Goal: Communication & Community: Answer question/provide support

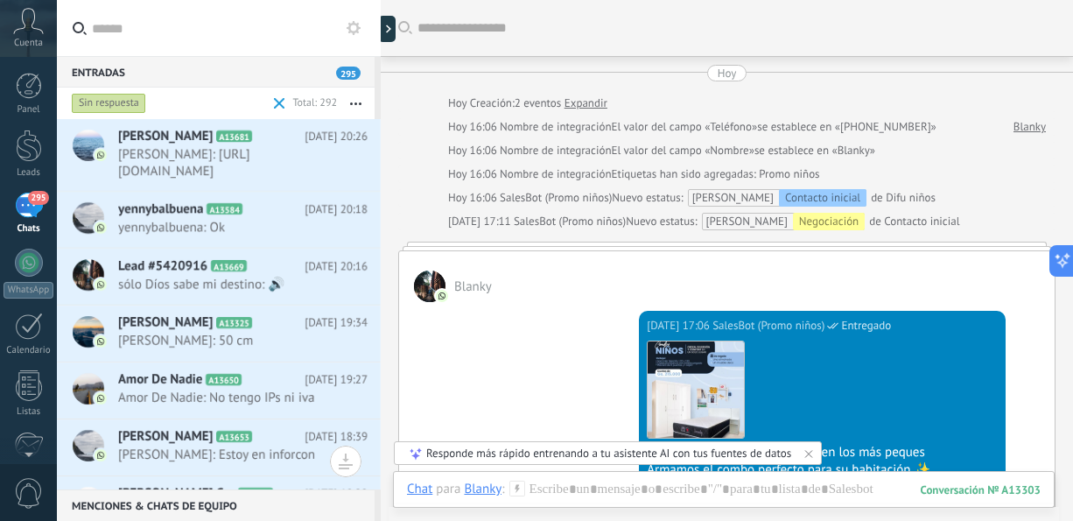
scroll to position [175, 0]
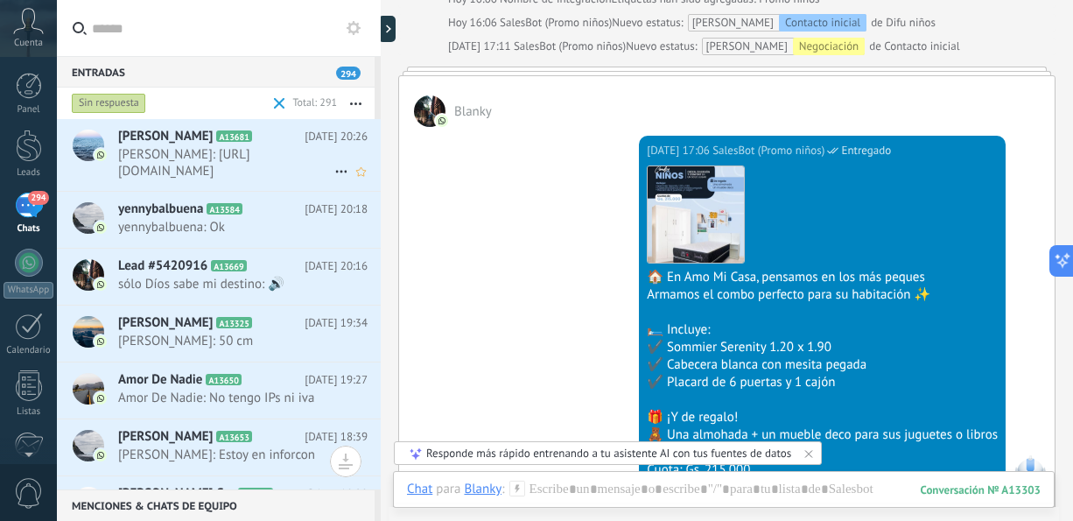
click at [265, 171] on span "[PERSON_NAME]: [URL][DOMAIN_NAME]" at bounding box center [226, 162] width 216 height 33
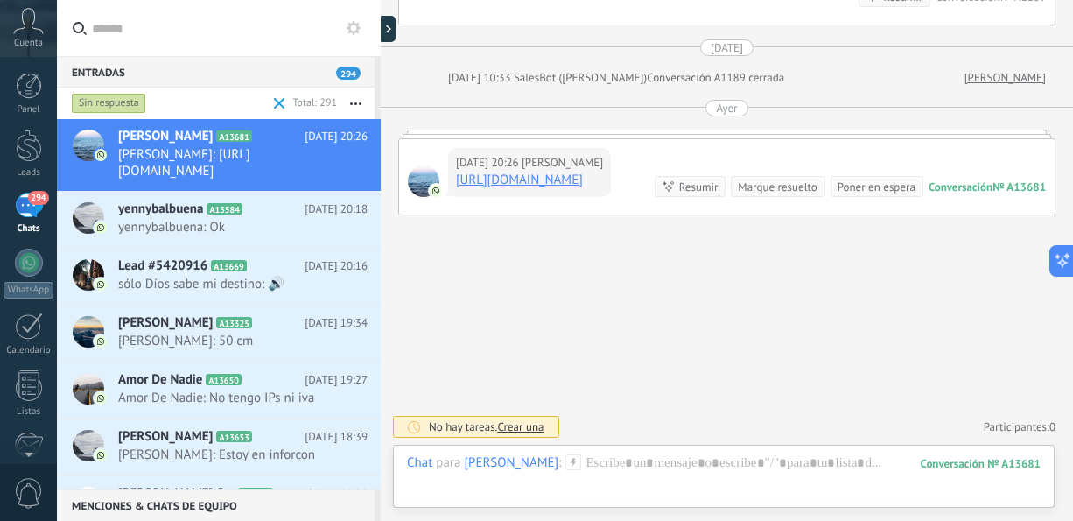
scroll to position [189, 0]
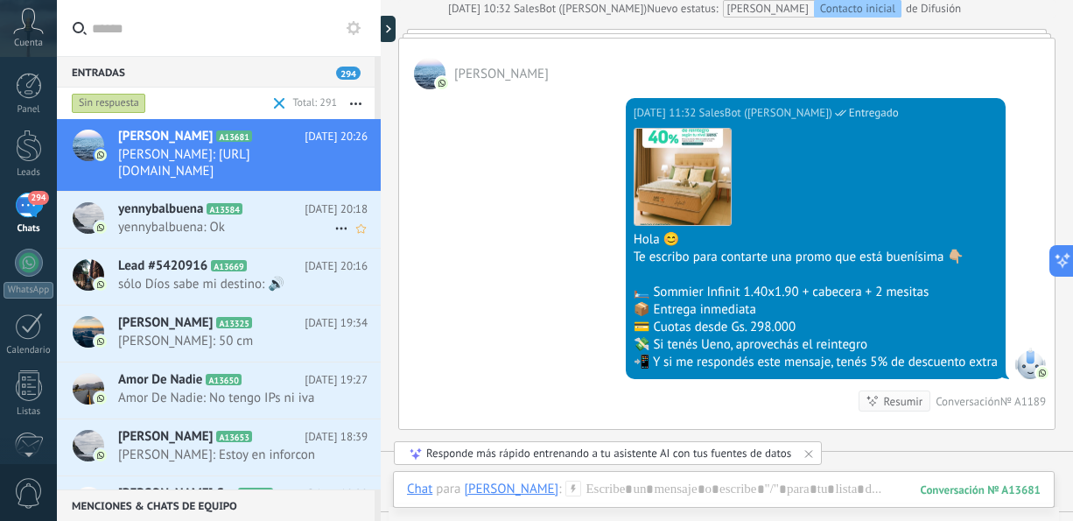
click at [239, 220] on span "yennybalbuena: Ok" at bounding box center [226, 227] width 216 height 17
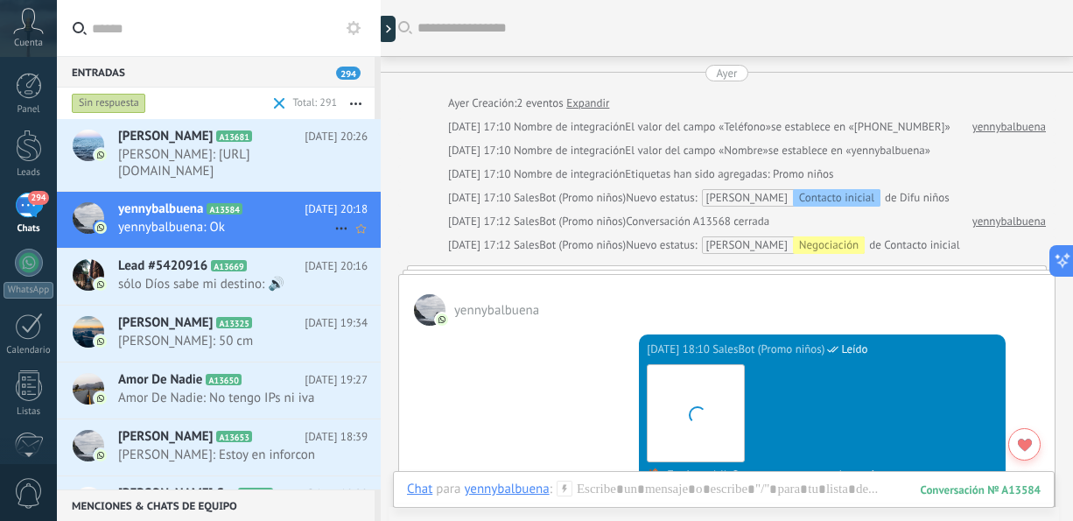
scroll to position [2325, 0]
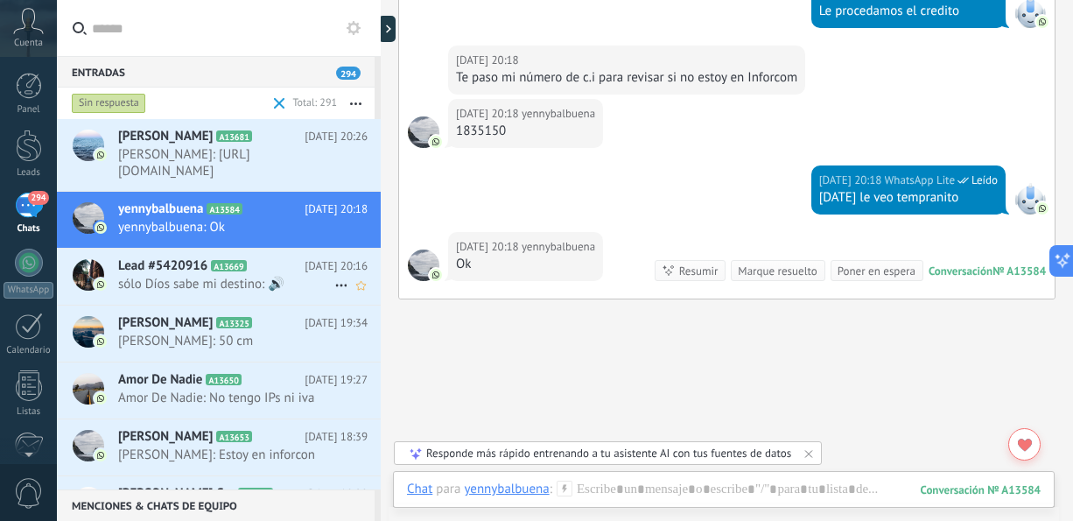
click at [230, 286] on span "sólo Díos sabe mi destino: 🔊" at bounding box center [226, 284] width 216 height 17
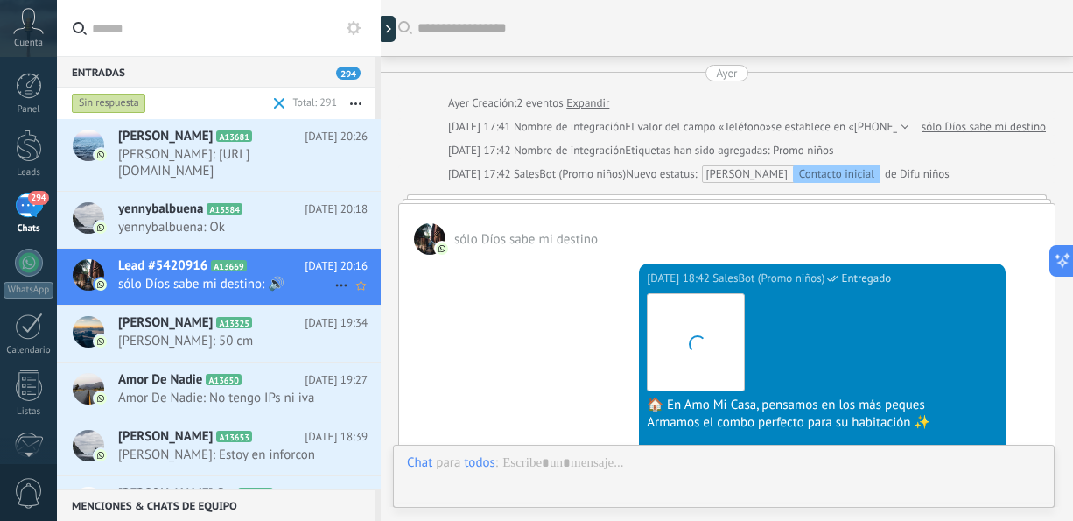
scroll to position [652, 0]
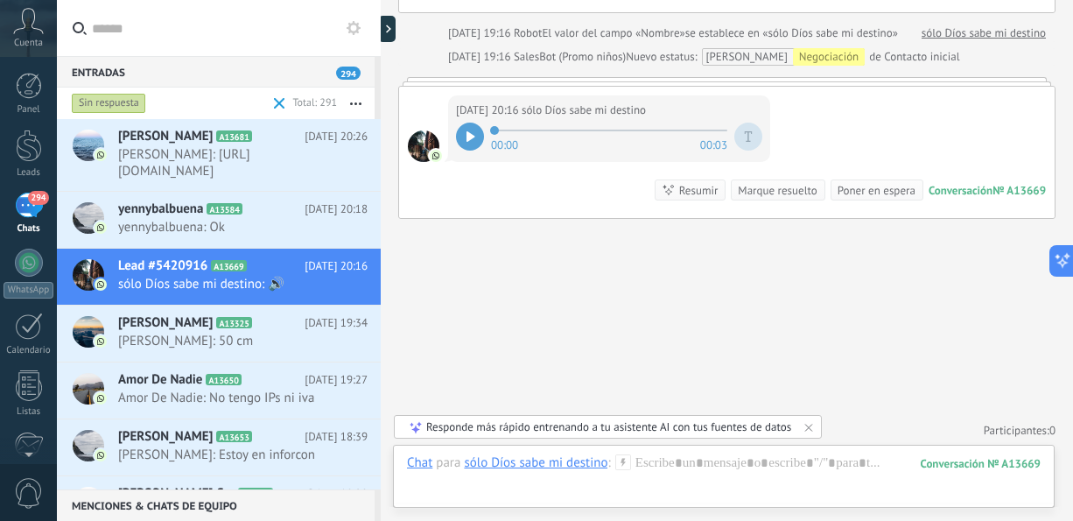
click at [466, 135] on icon at bounding box center [470, 136] width 8 height 10
click at [265, 329] on h2 "[PERSON_NAME] A13325" at bounding box center [211, 322] width 186 height 17
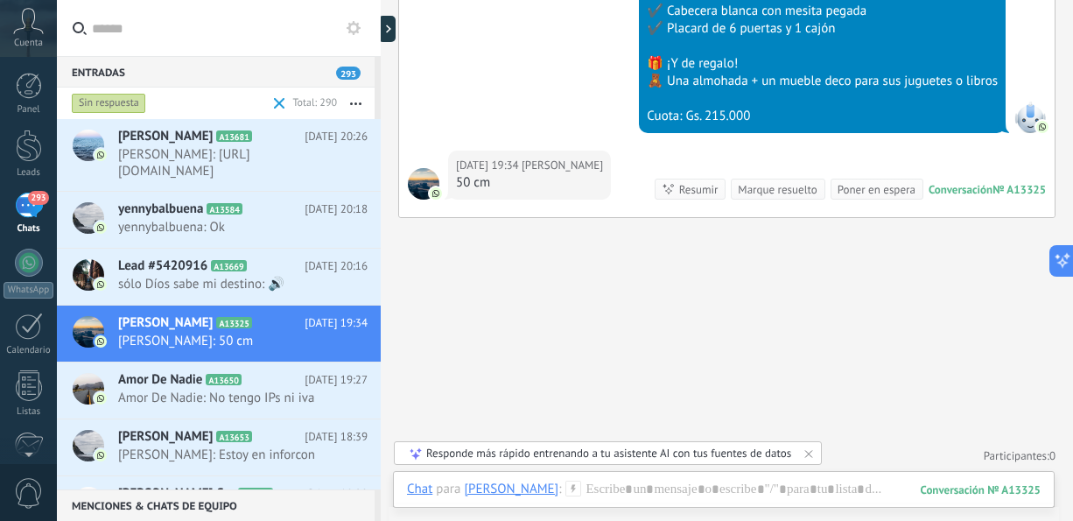
scroll to position [73, 0]
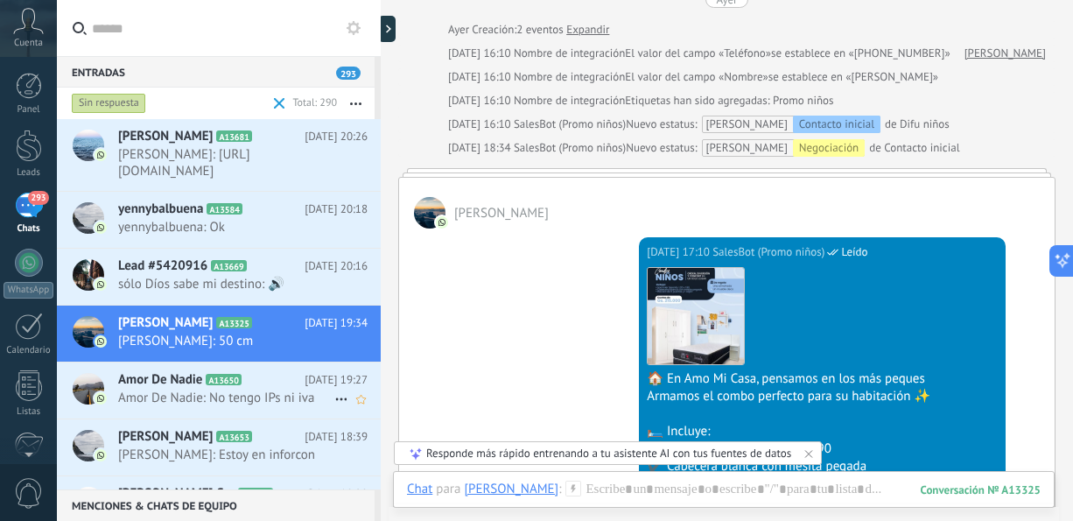
click at [174, 384] on span "Amor De Nadie" at bounding box center [160, 379] width 84 height 17
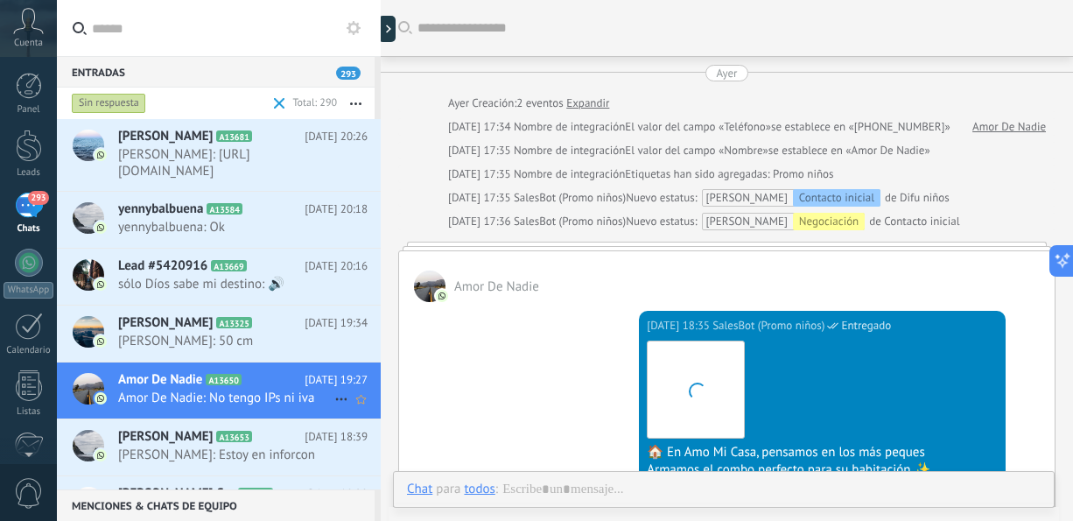
scroll to position [989, 0]
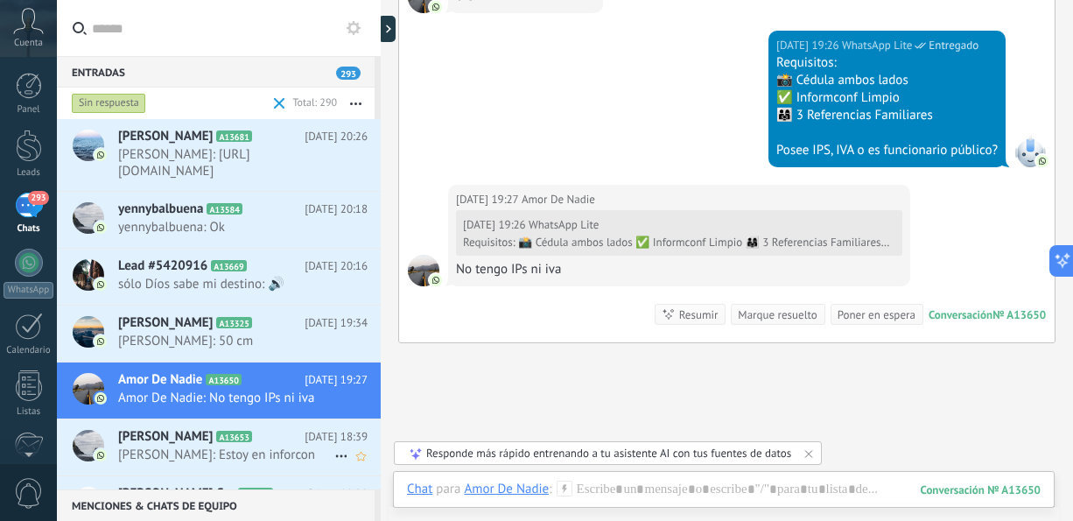
click at [174, 457] on span "[PERSON_NAME]: Estoy en inforcon" at bounding box center [226, 454] width 216 height 17
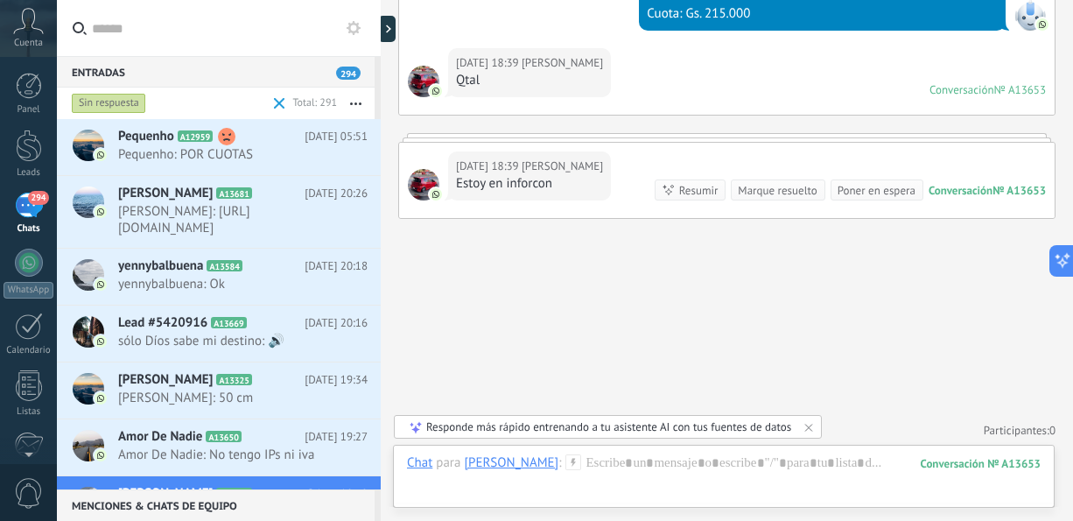
scroll to position [325, 0]
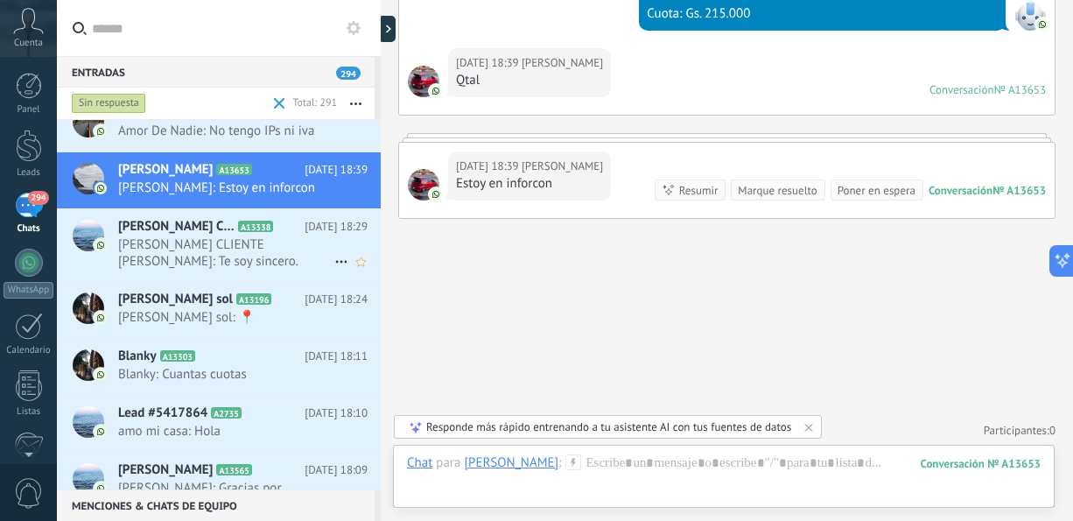
click at [302, 222] on h2 "[PERSON_NAME] CLIENTE [PERSON_NAME] A13338" at bounding box center [211, 226] width 186 height 17
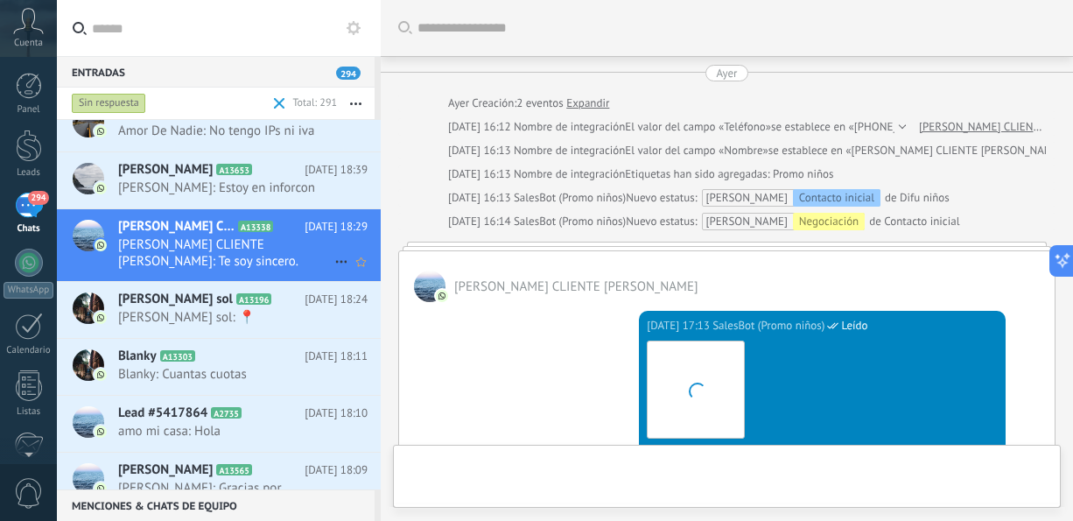
scroll to position [1342, 0]
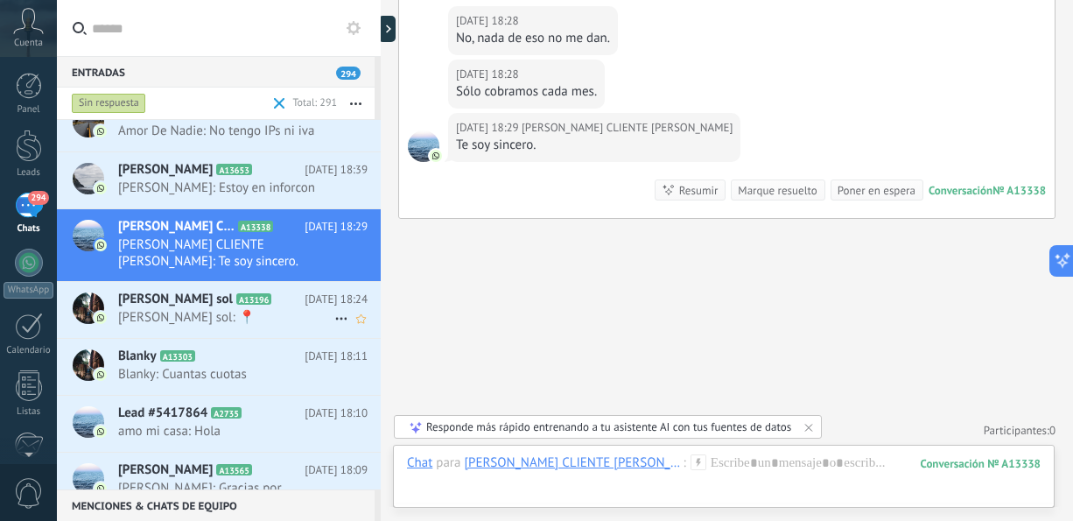
click at [279, 318] on span "[PERSON_NAME] sol: 📍" at bounding box center [226, 317] width 216 height 17
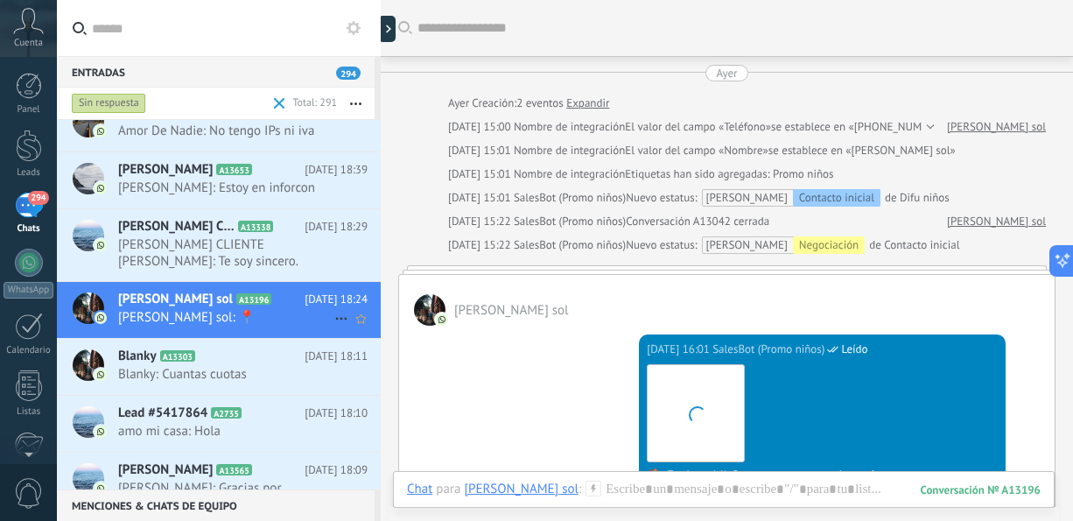
scroll to position [1346, 0]
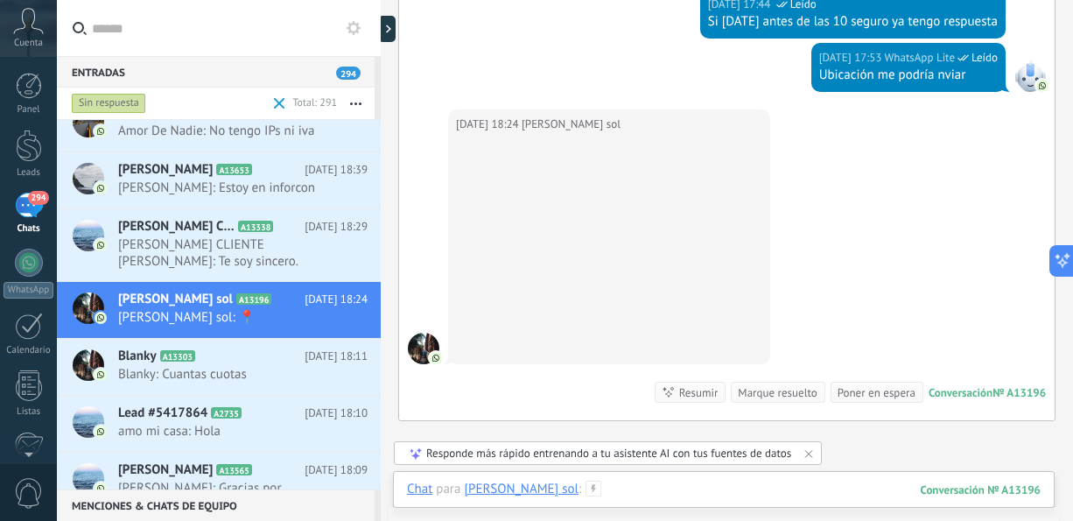
click at [608, 488] on div at bounding box center [723, 506] width 633 height 52
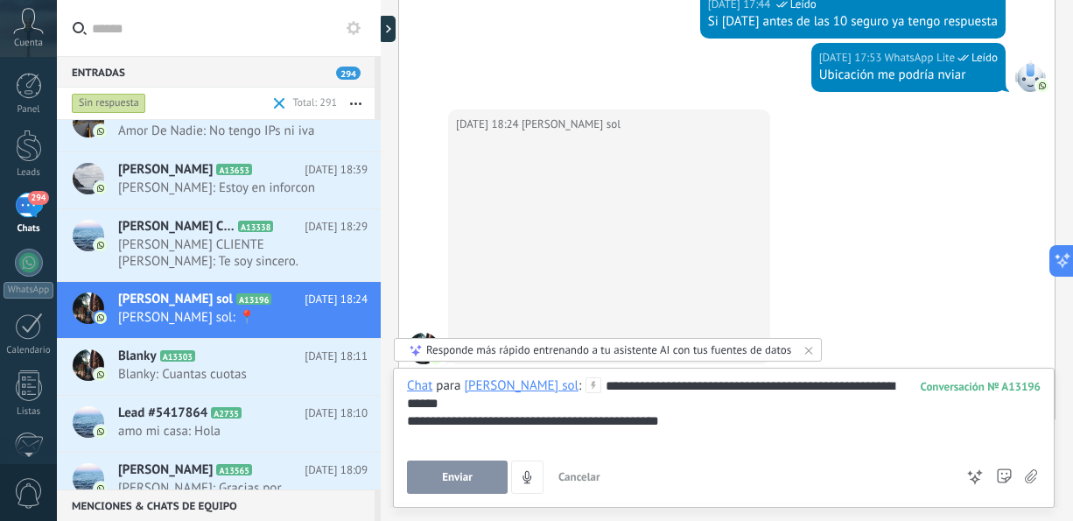
click at [464, 472] on span "Enviar" at bounding box center [457, 477] width 31 height 12
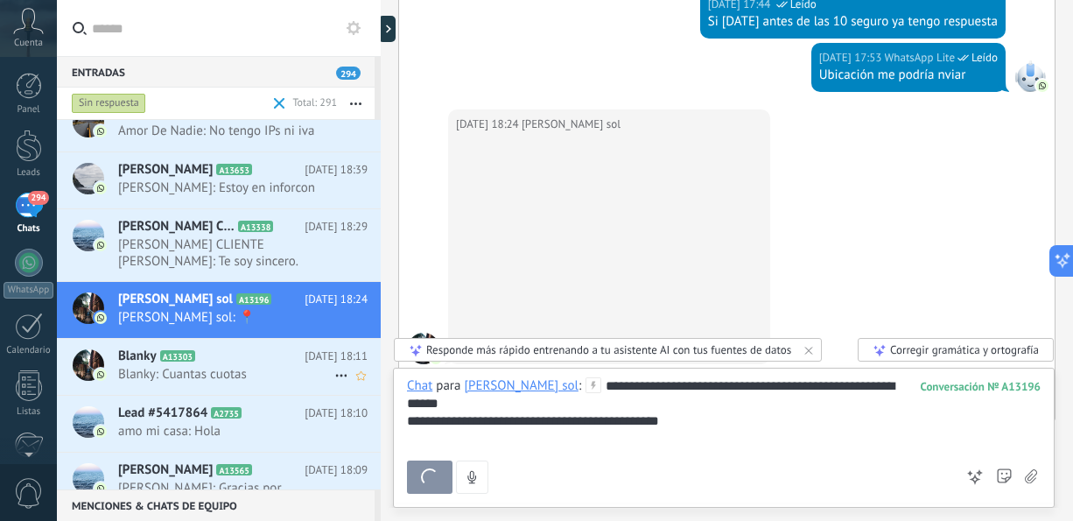
click at [272, 366] on span "Blanky: Cuantas cuotas" at bounding box center [226, 374] width 216 height 17
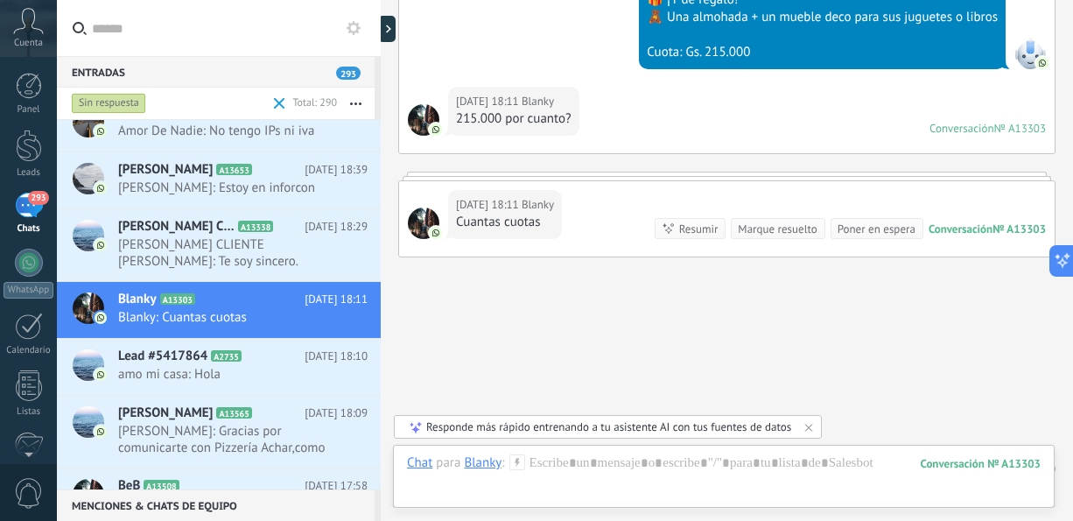
scroll to position [631, 0]
